Goal: Task Accomplishment & Management: Use online tool/utility

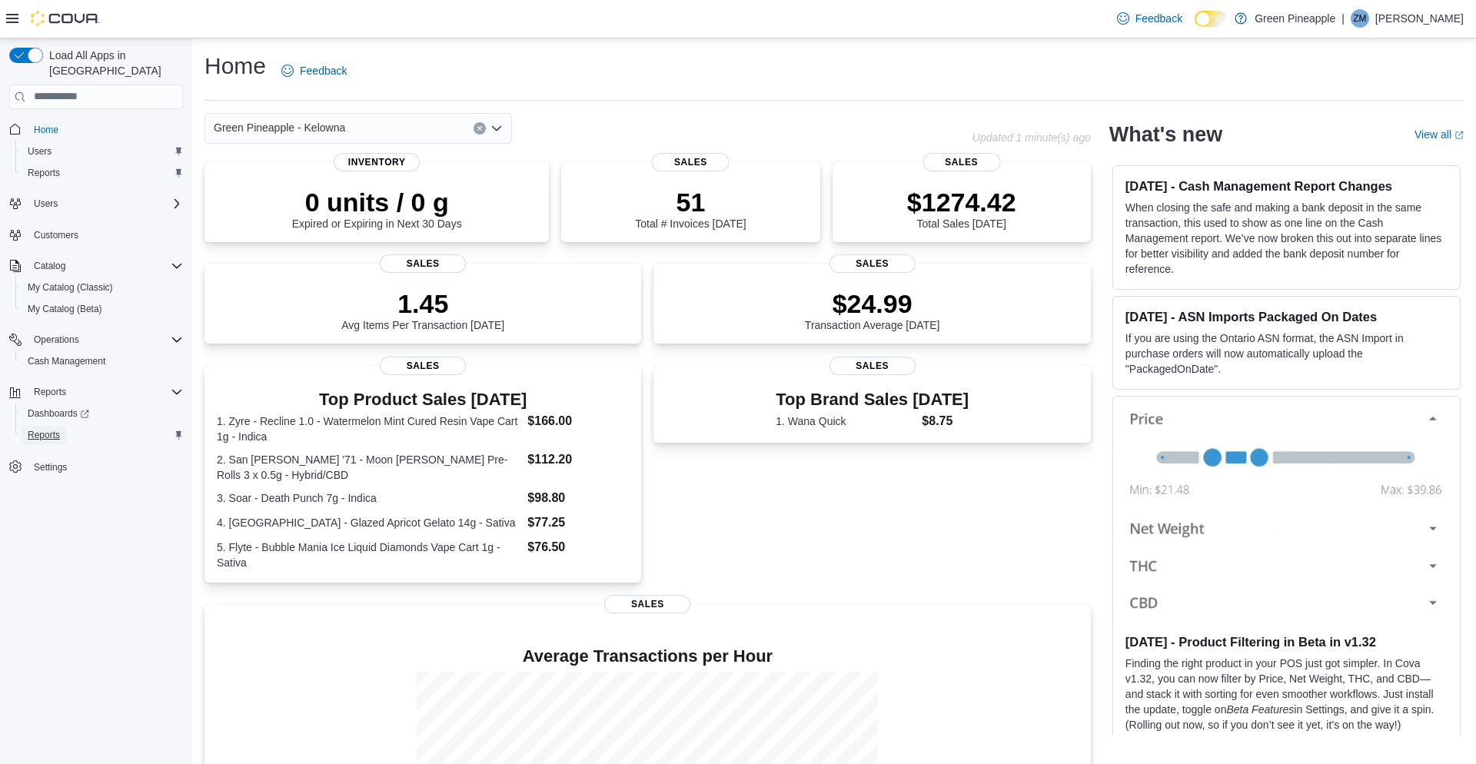
click at [52, 429] on span "Reports" at bounding box center [44, 435] width 32 height 12
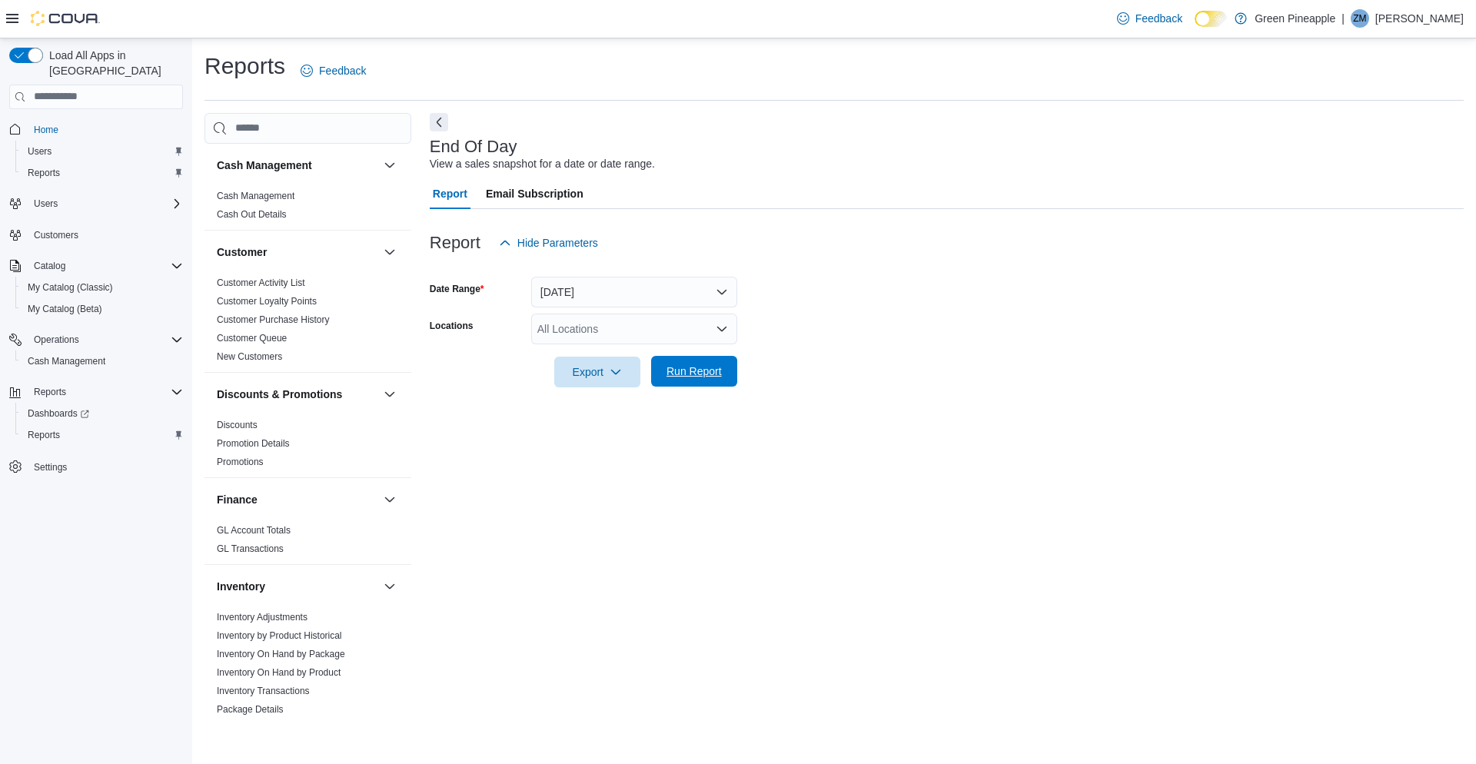
click at [694, 376] on span "Run Report" at bounding box center [694, 371] width 55 height 15
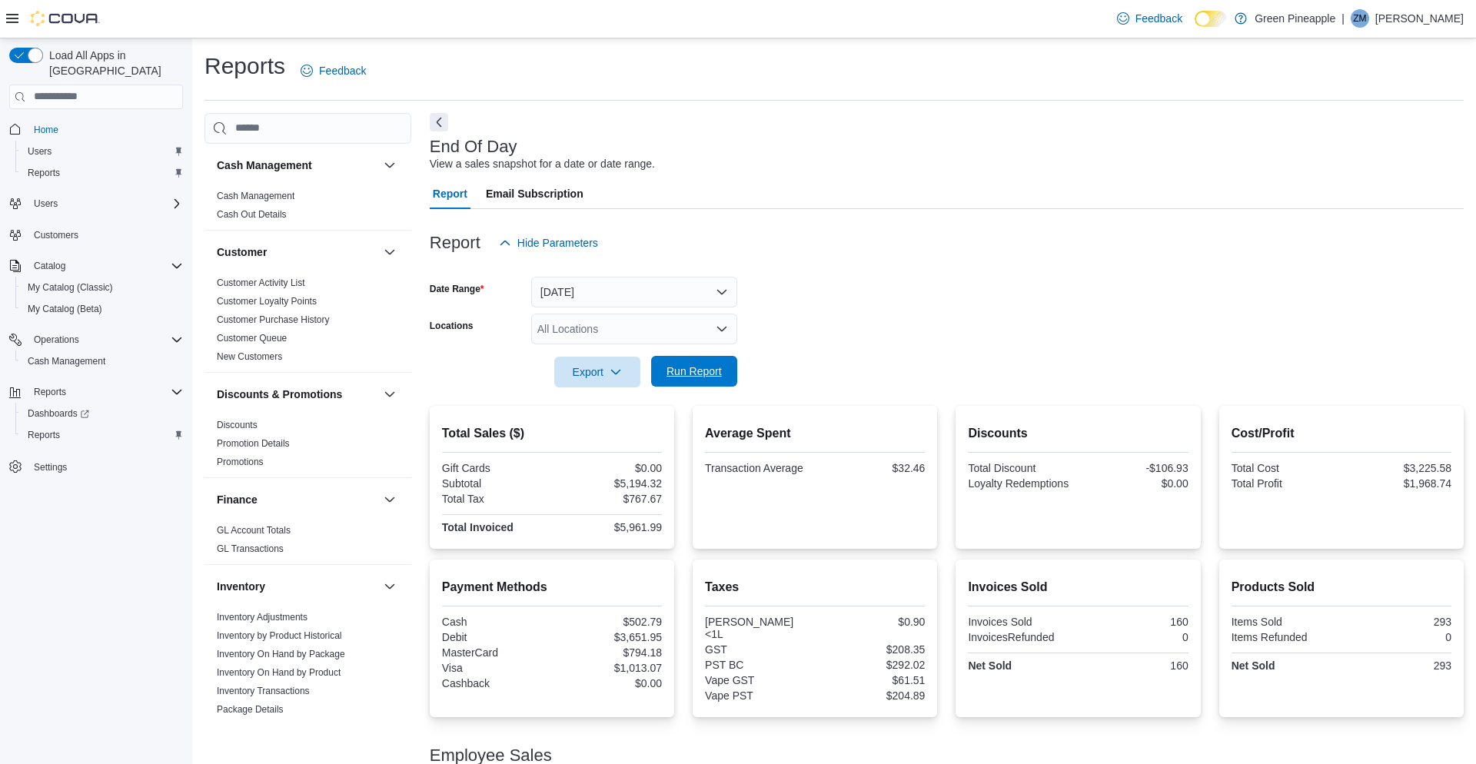
scroll to position [195, 0]
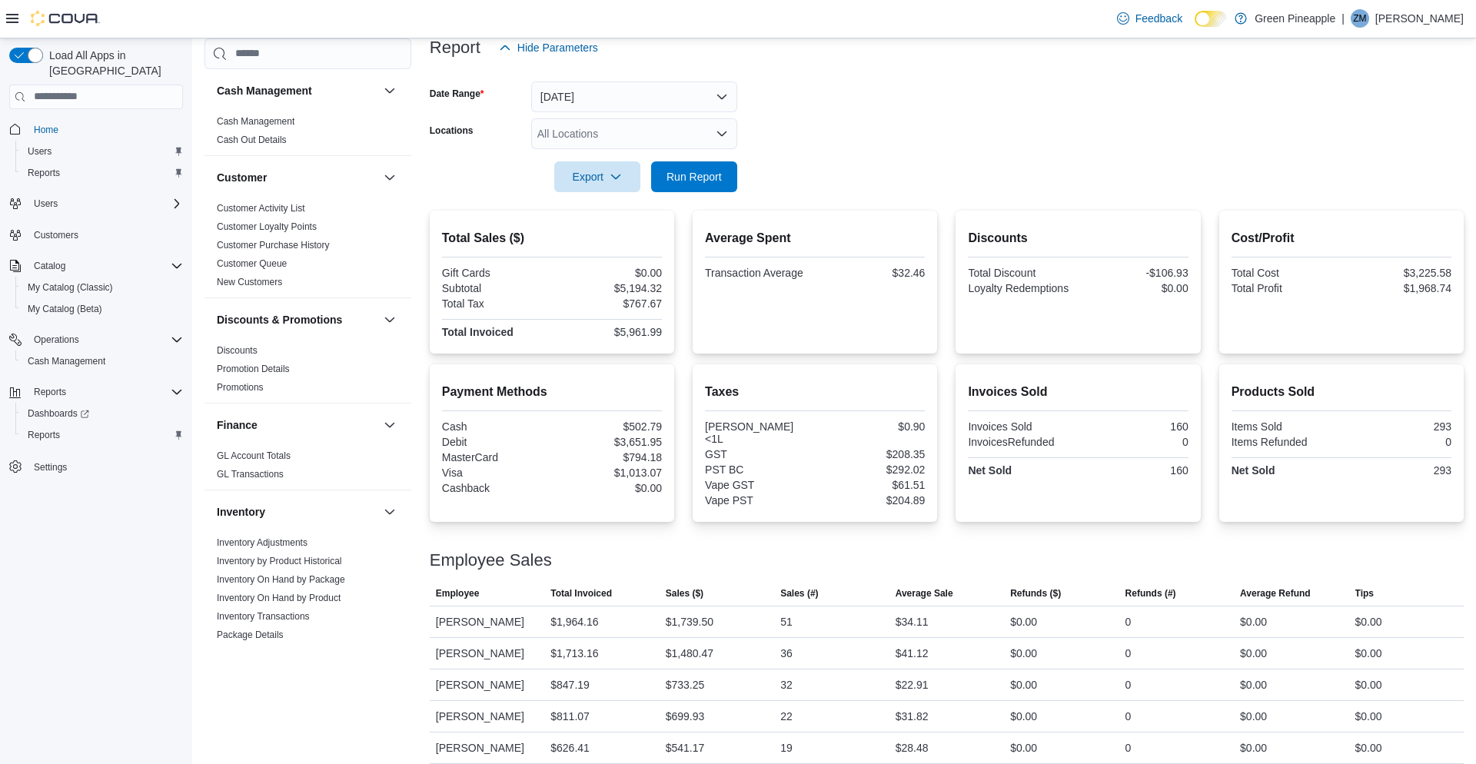
click at [602, 128] on div "All Locations" at bounding box center [634, 133] width 206 height 31
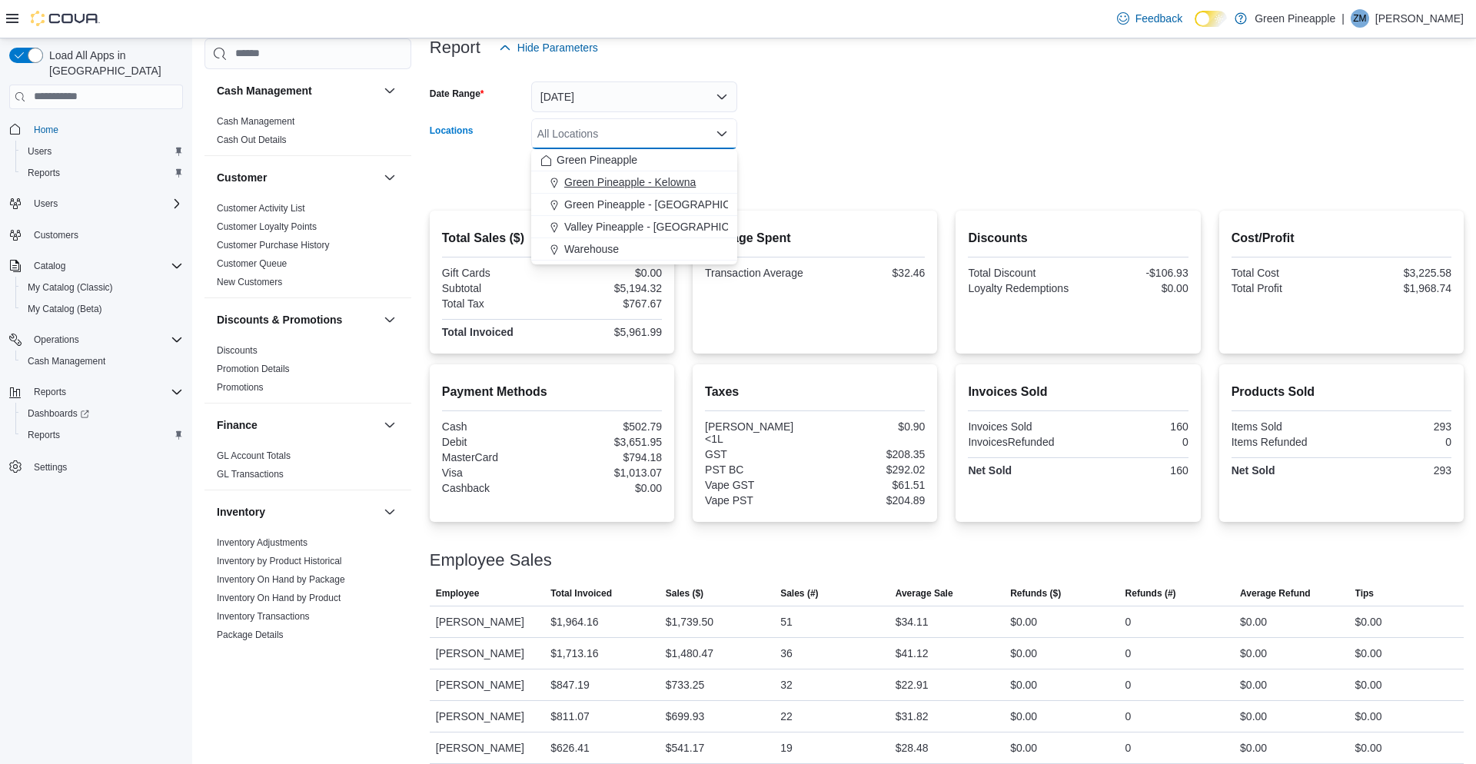
click at [604, 180] on span "Green Pineapple - Kelowna" at bounding box center [629, 182] width 131 height 15
click at [821, 139] on form "Date Range [DATE] Locations Green [GEOGRAPHIC_DATA] - [GEOGRAPHIC_DATA] Combo b…" at bounding box center [947, 127] width 1034 height 129
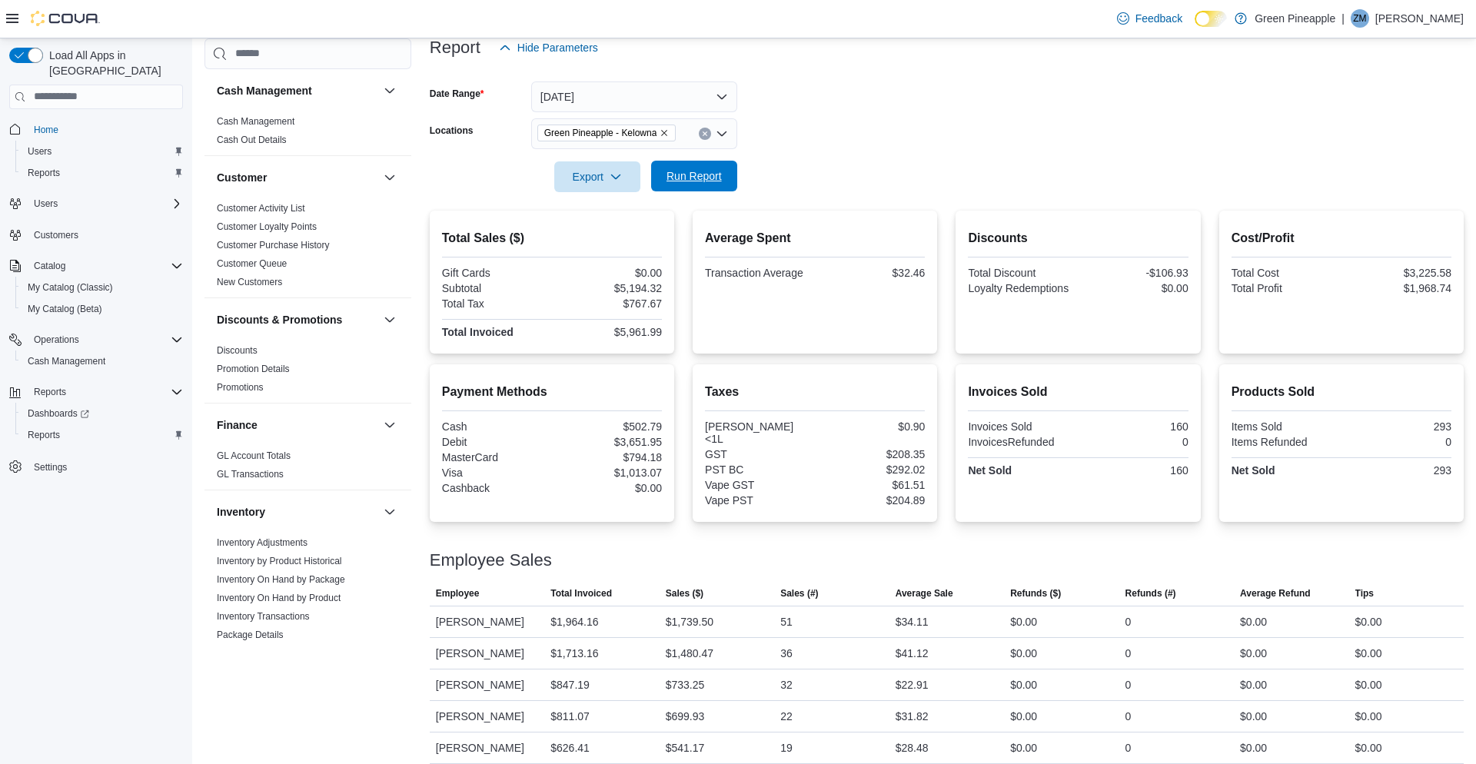
click at [720, 177] on span "Run Report" at bounding box center [694, 175] width 55 height 15
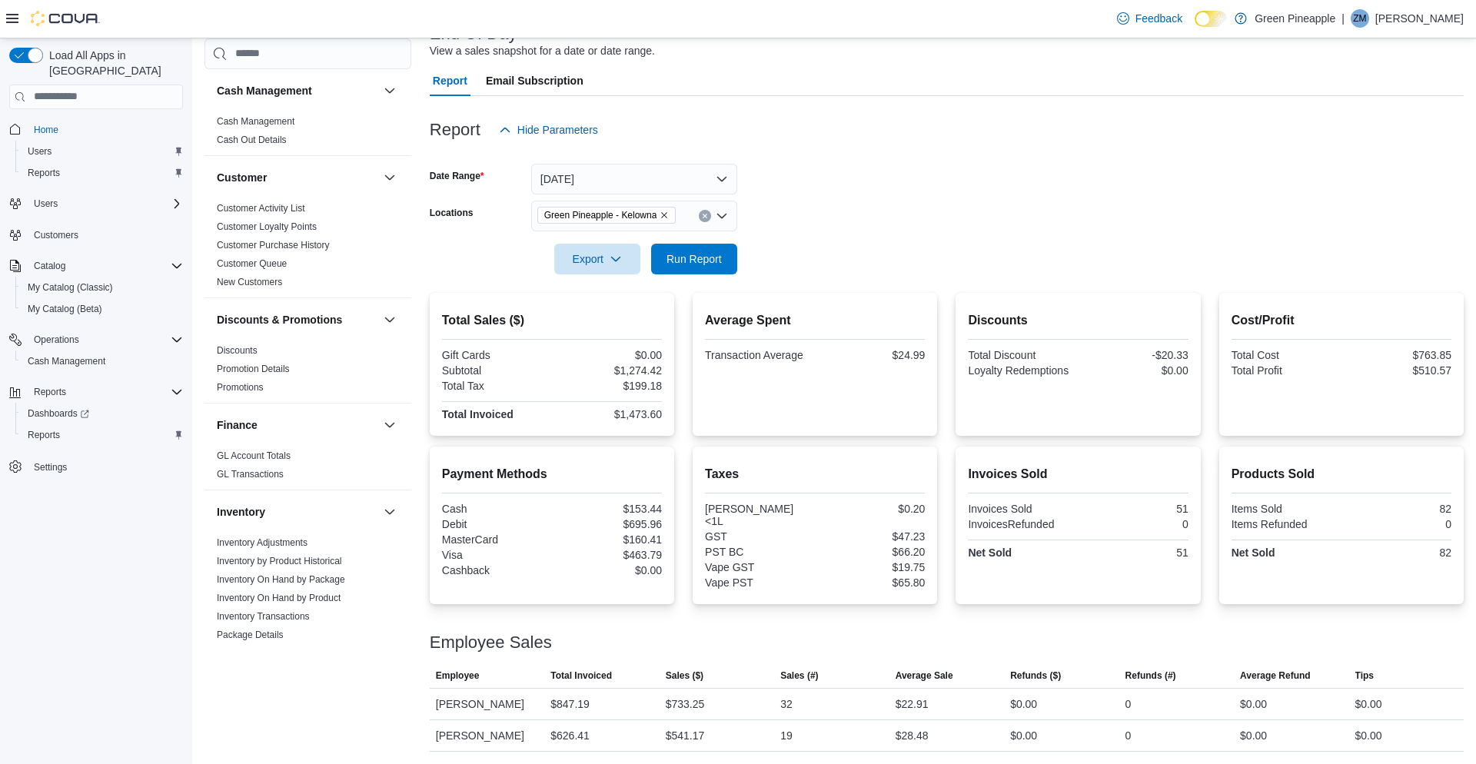
scroll to position [101, 0]
